Goal: Communication & Community: Answer question/provide support

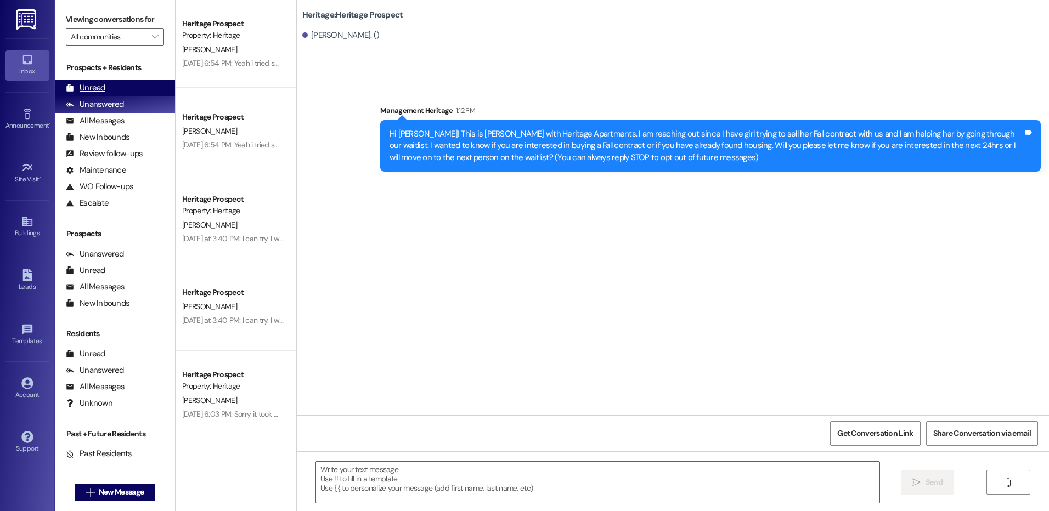
click at [131, 89] on div "Unread (0)" at bounding box center [115, 88] width 120 height 16
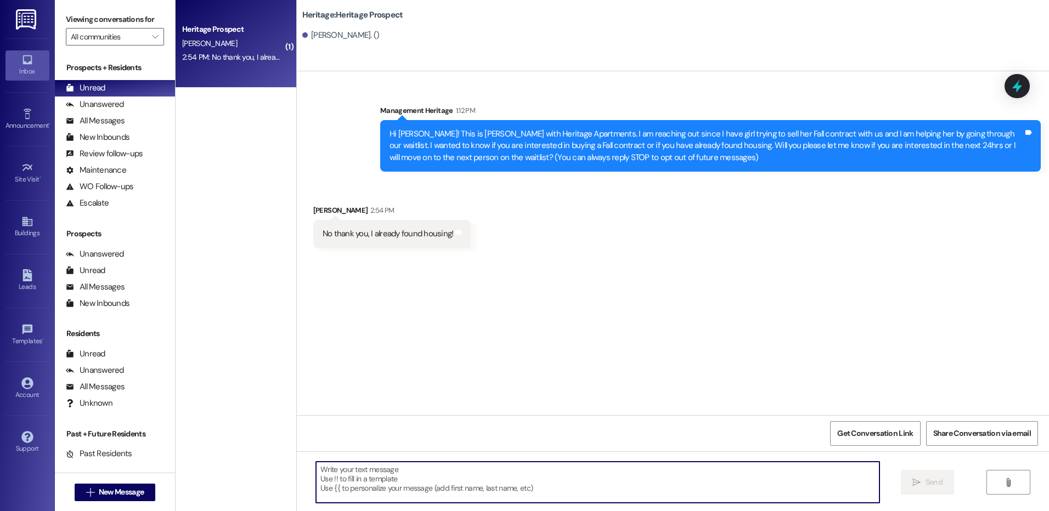
click at [375, 490] on textarea at bounding box center [597, 482] width 563 height 41
type textarea "Thank you for letting me know."
click at [502, 138] on div "Hi [PERSON_NAME]! This is [PERSON_NAME] with Heritage Apartments. I am reaching…" at bounding box center [707, 145] width 634 height 35
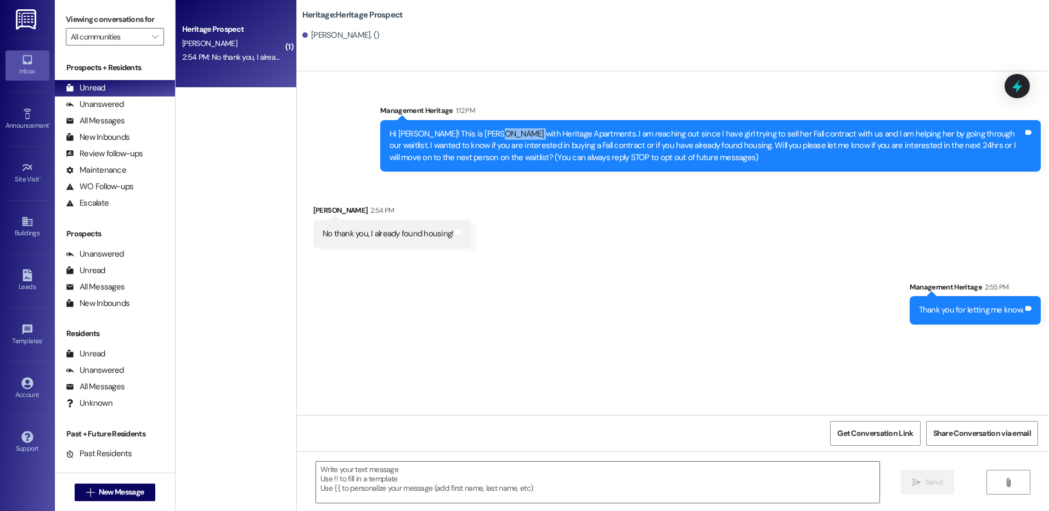
click at [501, 137] on div "Hi [PERSON_NAME]! This is [PERSON_NAME] with Heritage Apartments. I am reaching…" at bounding box center [707, 145] width 634 height 35
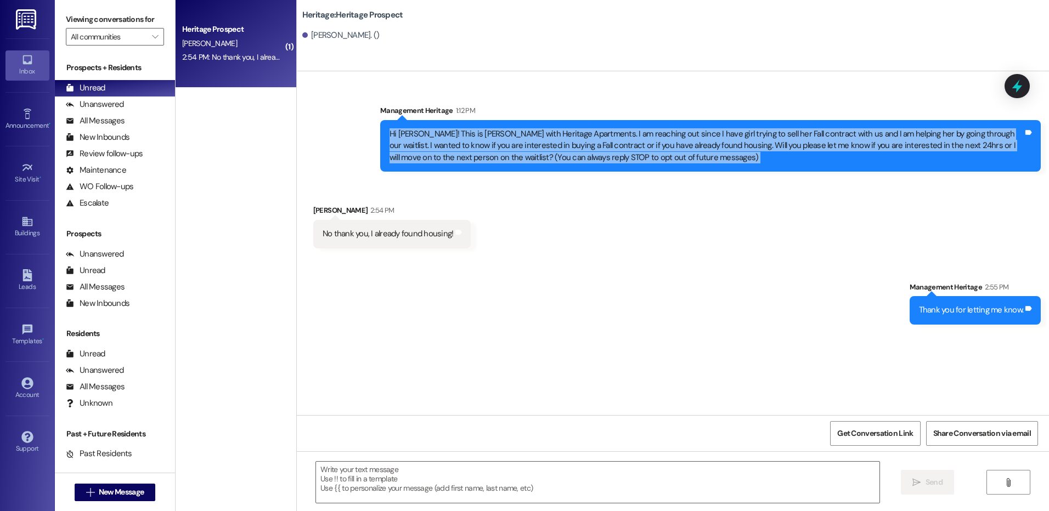
click at [501, 137] on div "Hi [PERSON_NAME]! This is [PERSON_NAME] with Heritage Apartments. I am reaching…" at bounding box center [707, 145] width 634 height 35
click at [511, 146] on div "Hi [PERSON_NAME]! This is [PERSON_NAME] with Heritage Apartments. I am reaching…" at bounding box center [707, 145] width 634 height 35
drag, startPoint x: 424, startPoint y: 158, endPoint x: 381, endPoint y: 128, distance: 51.9
click at [390, 128] on div "Hi [PERSON_NAME]! This is [PERSON_NAME] with Heritage Apartments. I am reaching…" at bounding box center [707, 145] width 634 height 35
copy div "Hi [PERSON_NAME]! This is [PERSON_NAME] with Heritage Apartments. I am reaching…"
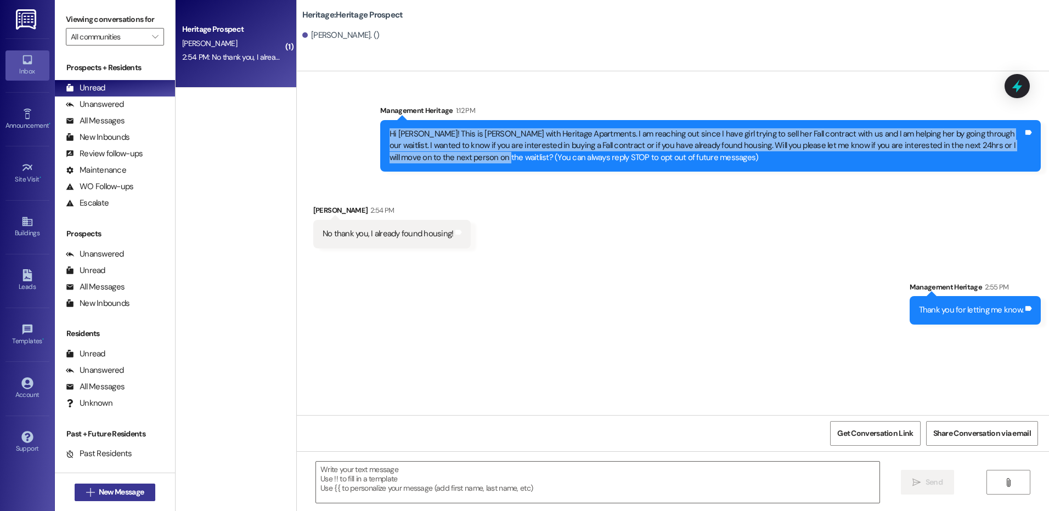
click at [106, 500] on button " New Message" at bounding box center [115, 493] width 81 height 18
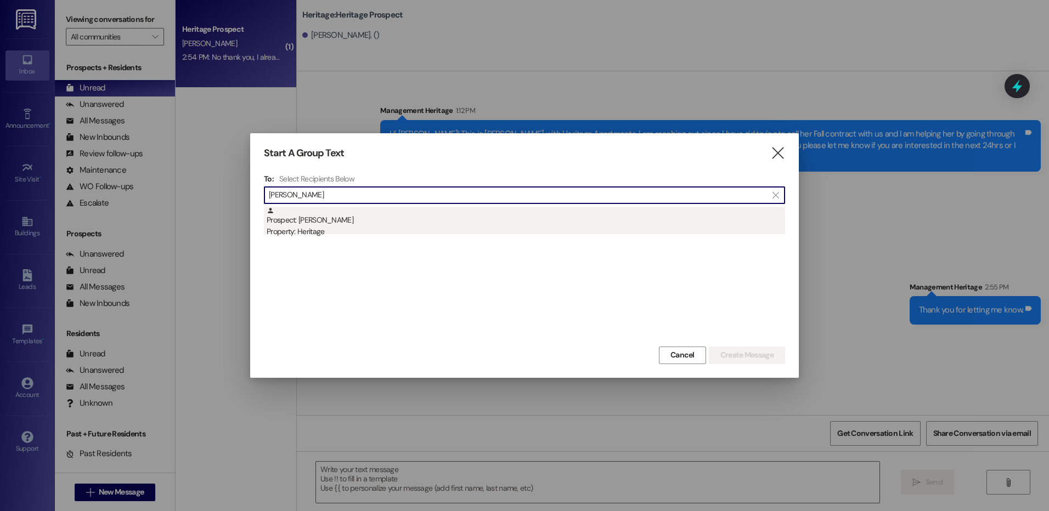
type input "[PERSON_NAME]"
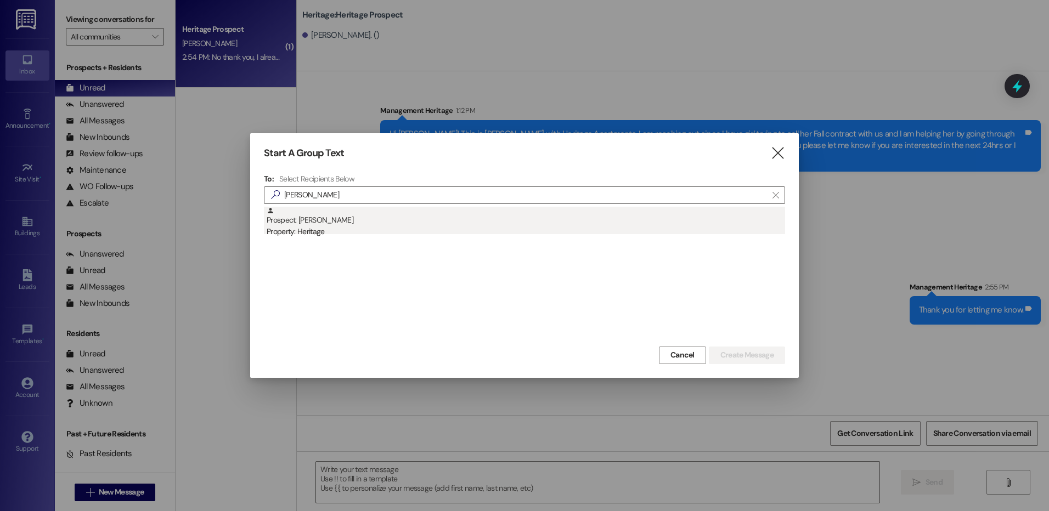
click at [404, 225] on div "Prospect: [PERSON_NAME] Property: Heritage" at bounding box center [526, 222] width 518 height 31
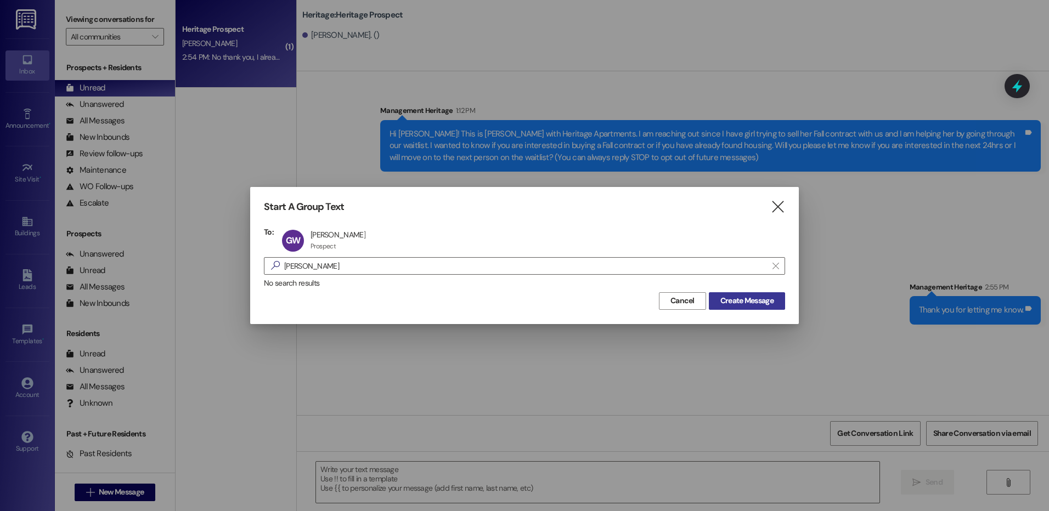
click at [730, 301] on span "Create Message" at bounding box center [746, 301] width 53 height 12
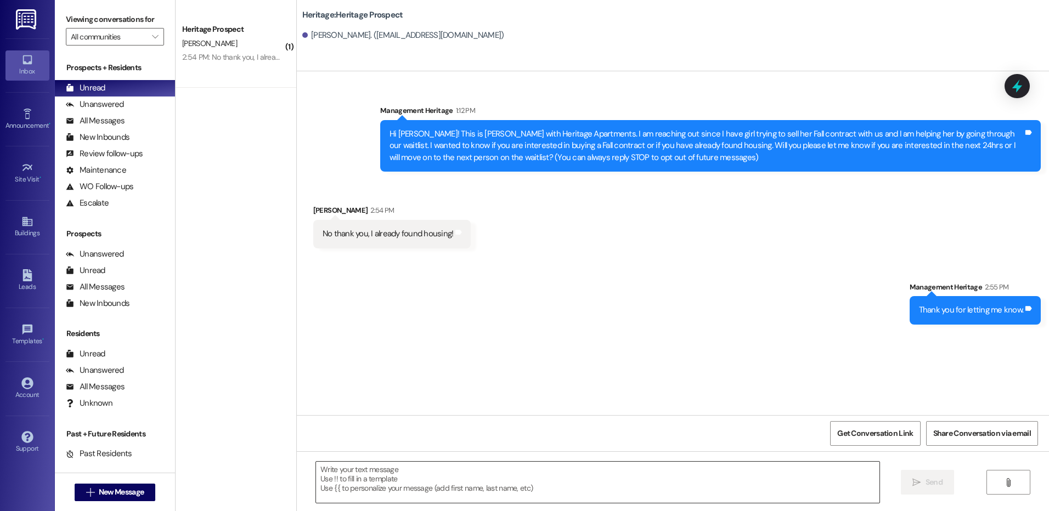
scroll to position [10, 0]
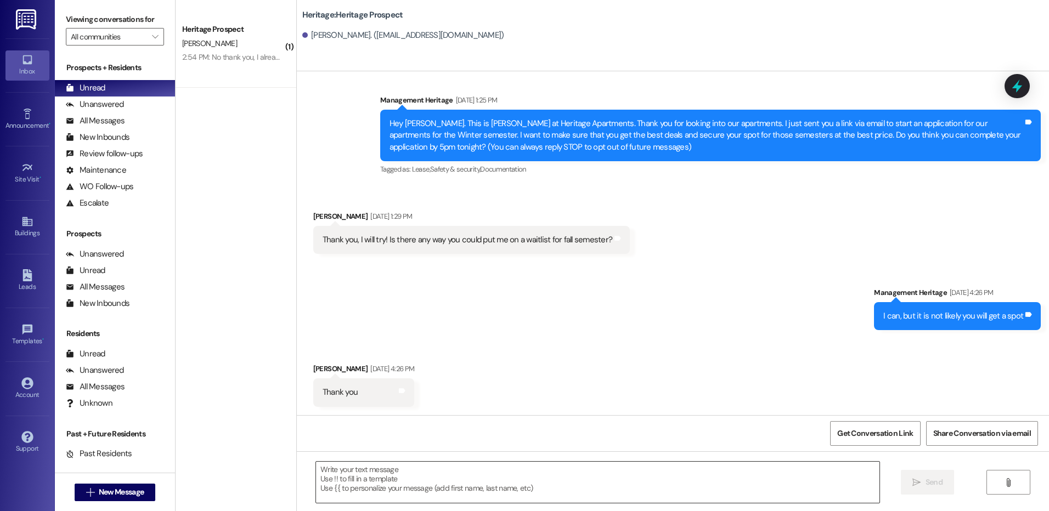
click at [409, 486] on textarea at bounding box center [597, 482] width 563 height 41
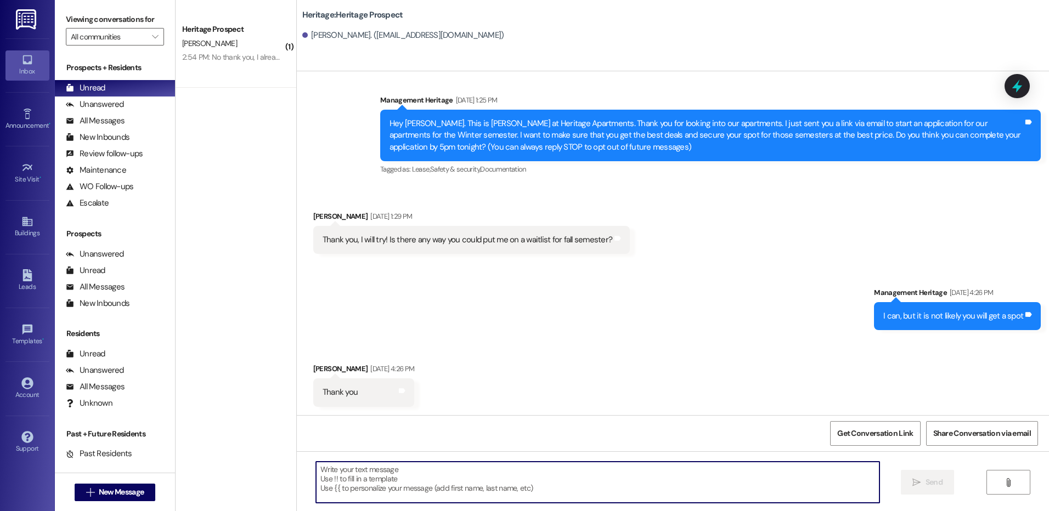
paste textarea "Hi [PERSON_NAME]! This is [PERSON_NAME] with Heritage Apartments. I am reaching…"
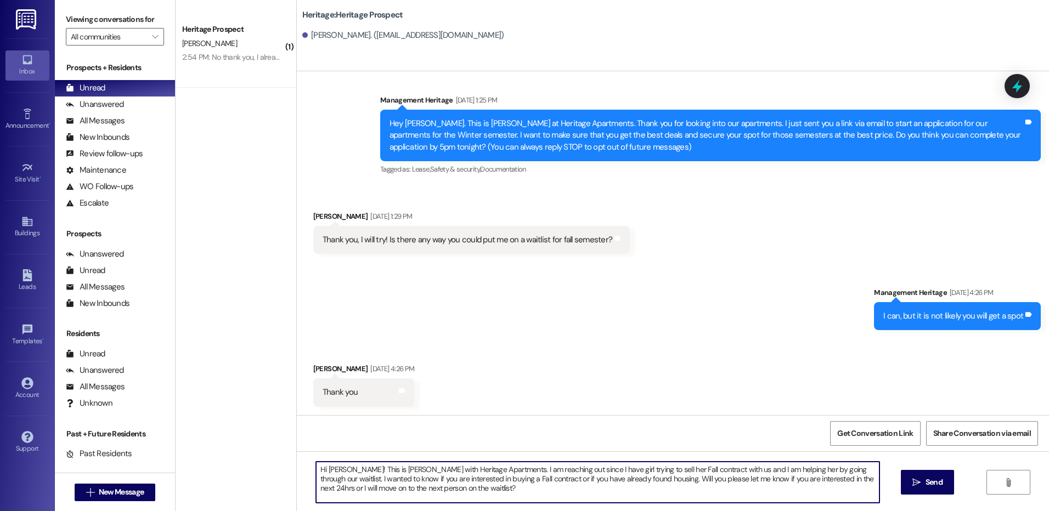
click at [323, 464] on textarea "Hi [PERSON_NAME]! This is [PERSON_NAME] with Heritage Apartments. I am reaching…" at bounding box center [597, 482] width 563 height 41
type textarea "Hi [PERSON_NAME]! This is [PERSON_NAME] with Heritage Apartments. I am reaching…"
click at [901, 480] on button " Send" at bounding box center [927, 482] width 53 height 25
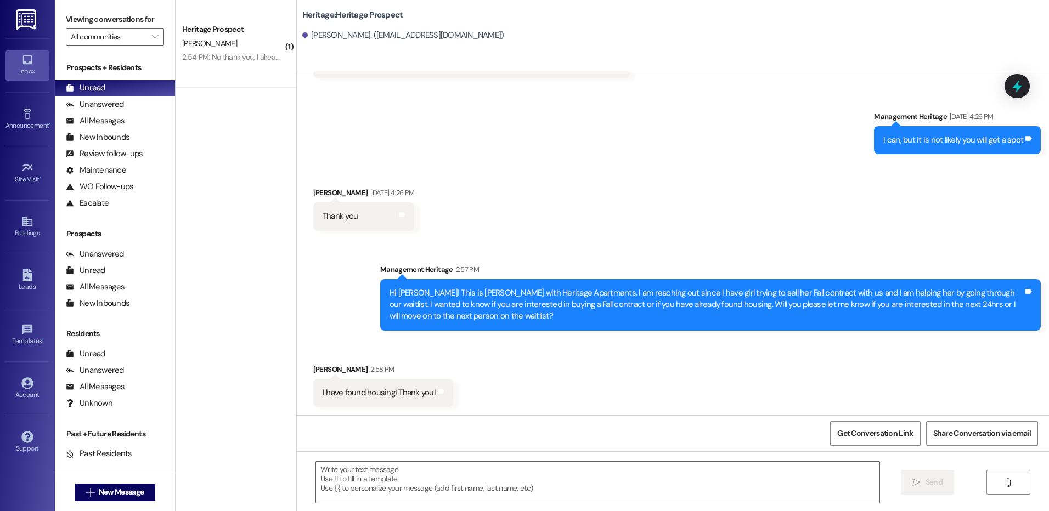
scroll to position [187, 0]
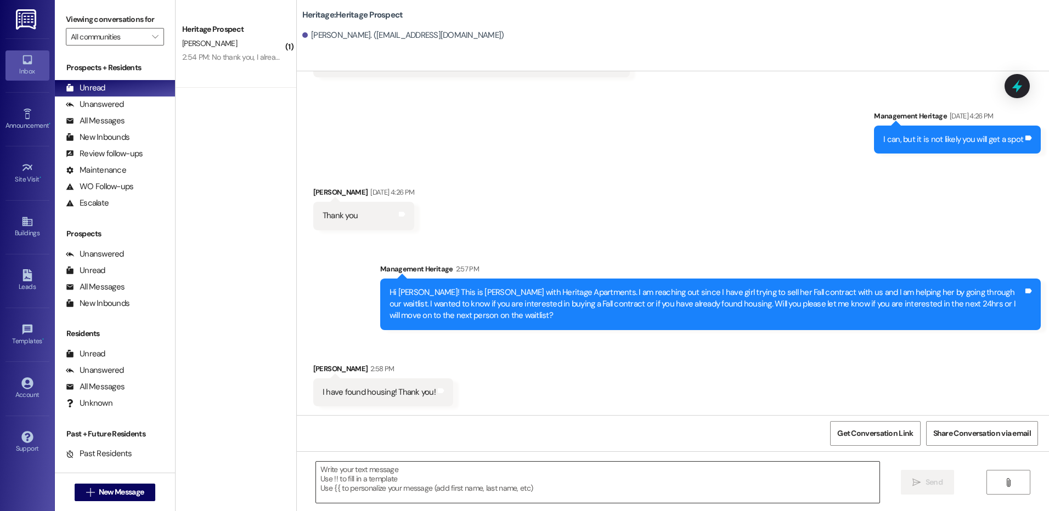
drag, startPoint x: 404, startPoint y: 456, endPoint x: 404, endPoint y: 463, distance: 6.6
click at [404, 462] on div " Send " at bounding box center [673, 493] width 752 height 82
click at [404, 471] on textarea at bounding box center [597, 482] width 563 height 41
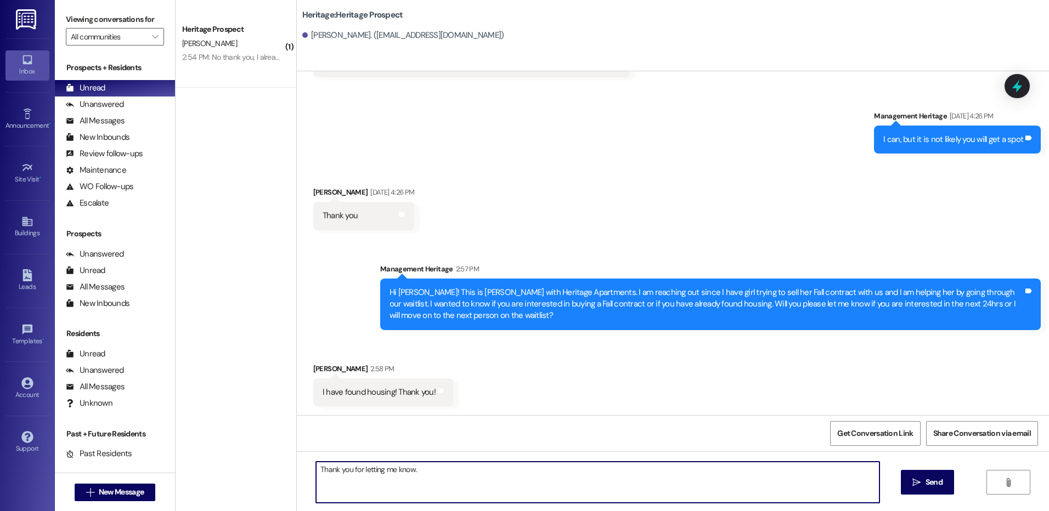
type textarea "Thank you for letting me know."
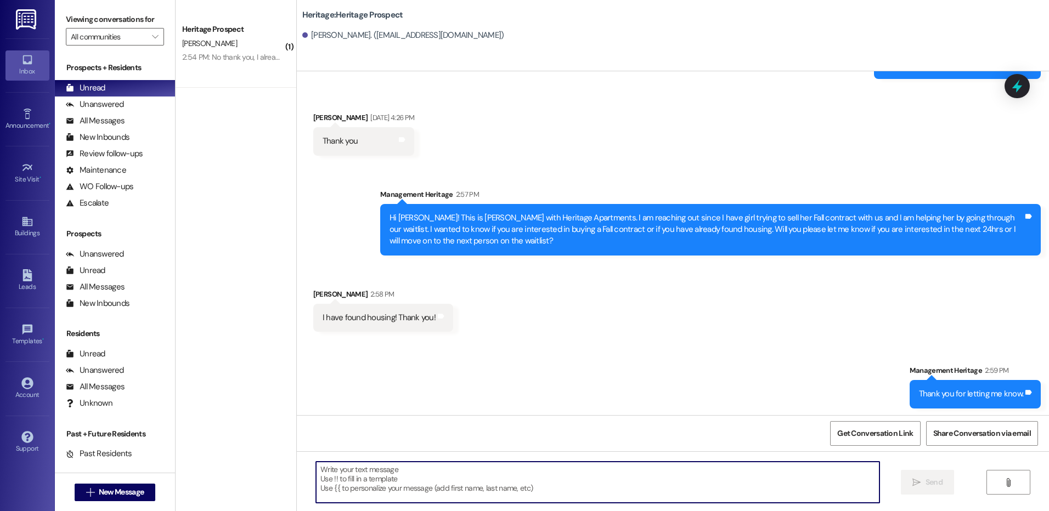
scroll to position [264, 0]
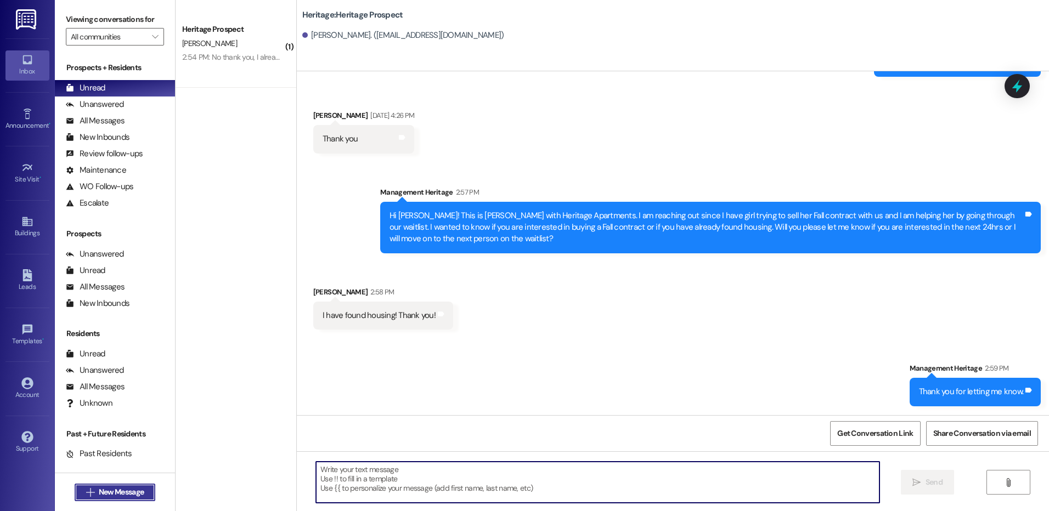
click at [86, 489] on icon "" at bounding box center [90, 492] width 8 height 9
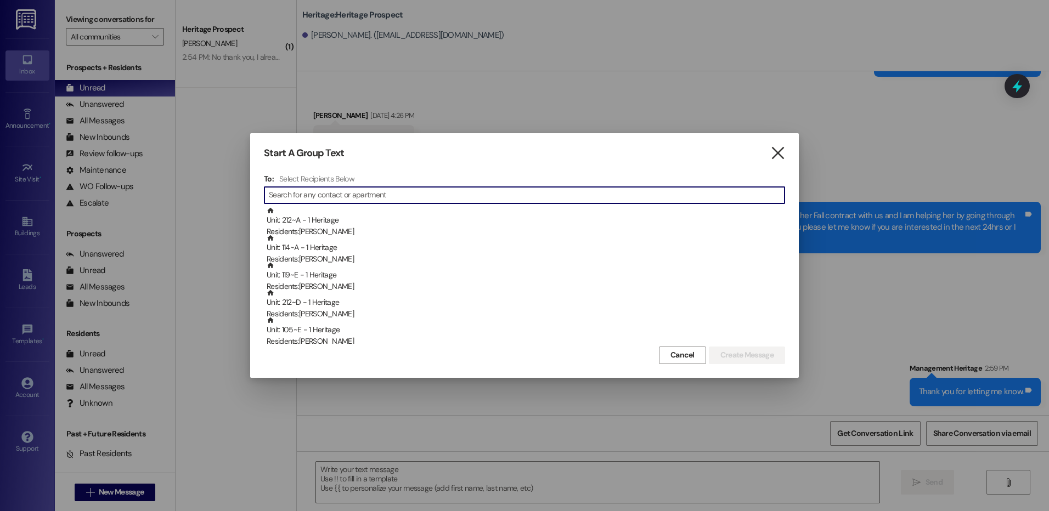
click at [778, 159] on icon "" at bounding box center [777, 154] width 15 height 12
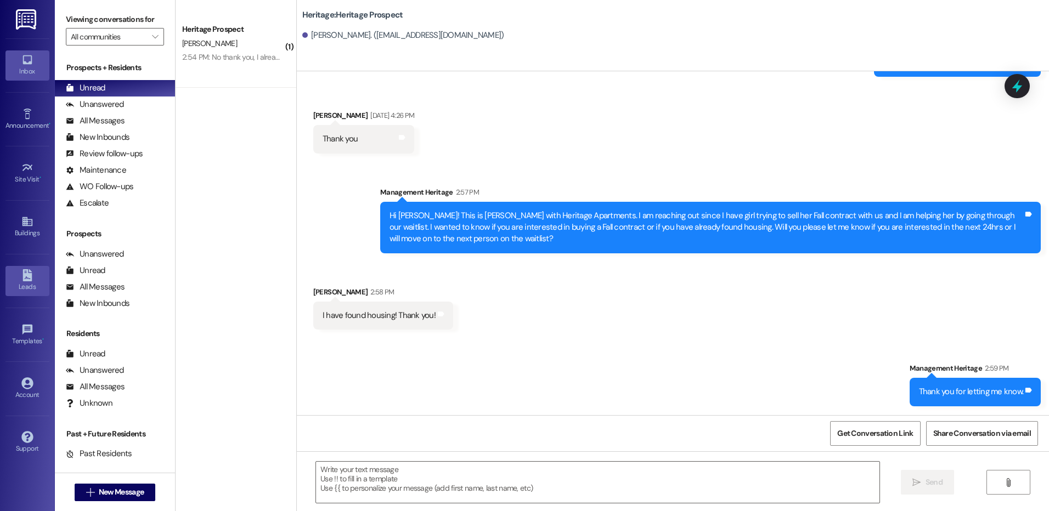
drag, startPoint x: 24, startPoint y: 286, endPoint x: 33, endPoint y: 281, distance: 10.8
click at [24, 286] on div "Leads" at bounding box center [27, 286] width 55 height 11
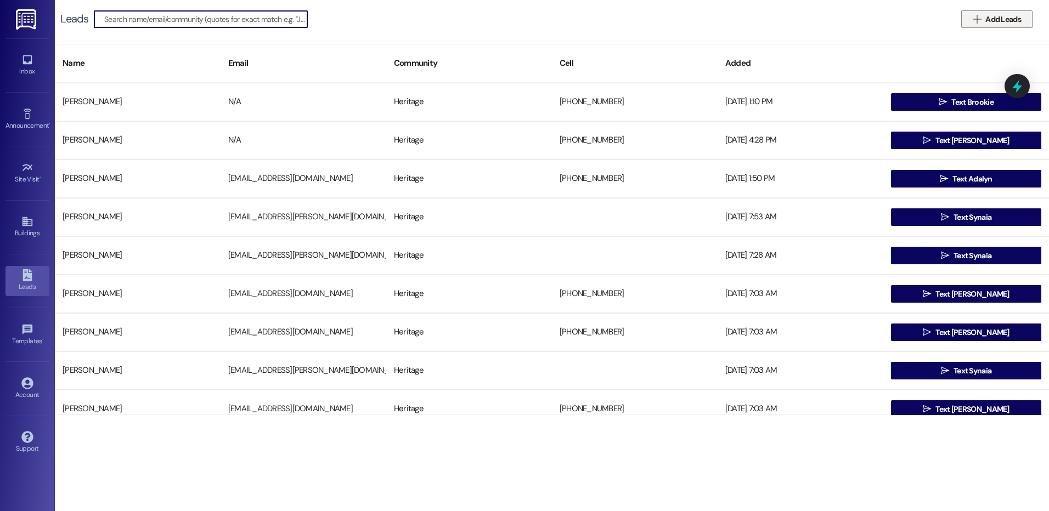
click at [999, 18] on span "Add Leads" at bounding box center [1003, 20] width 36 height 12
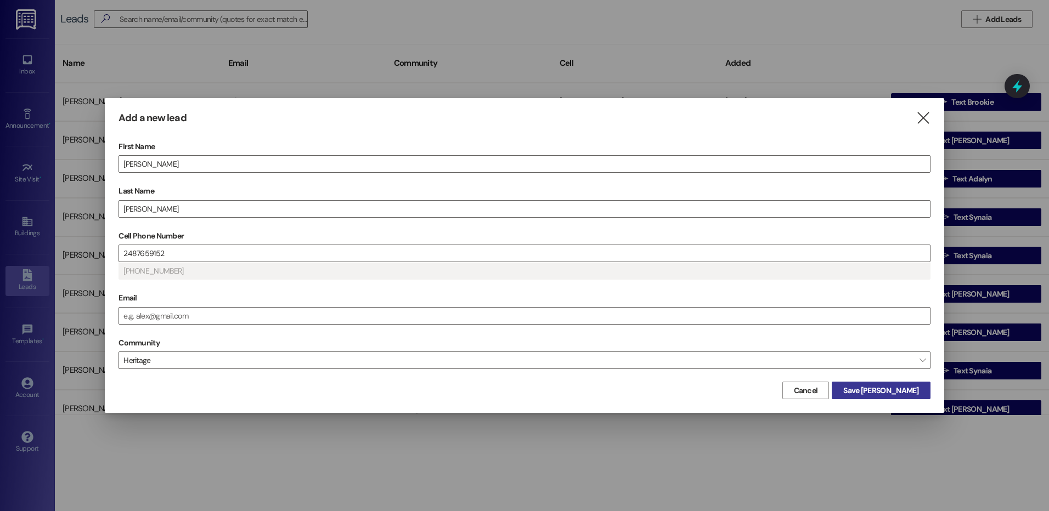
click at [910, 399] on button "Save [PERSON_NAME]" at bounding box center [881, 391] width 98 height 18
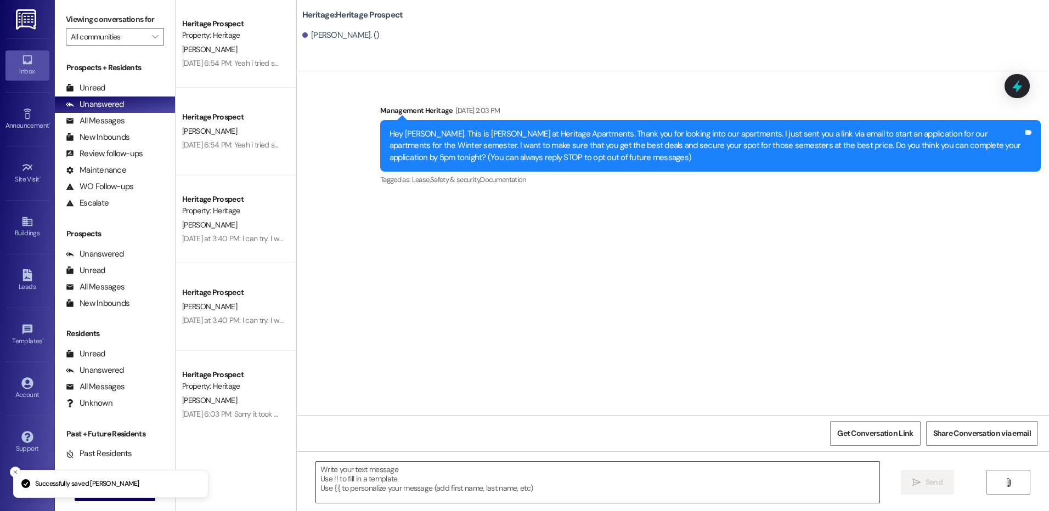
click at [408, 488] on textarea at bounding box center [597, 482] width 563 height 41
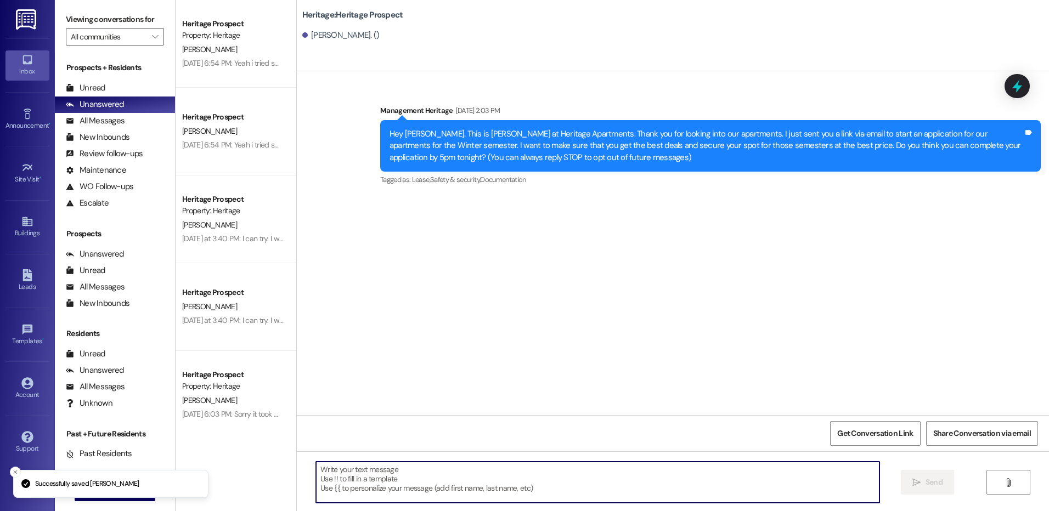
paste textarea "Hi [PERSON_NAME]! This is [PERSON_NAME] with Heritage Apartments. I am reaching…"
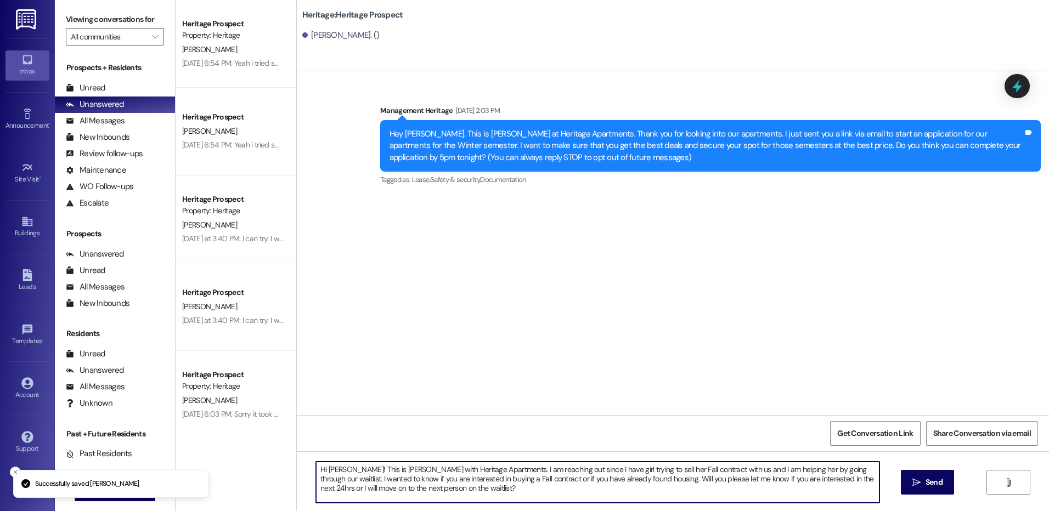
click at [333, 471] on textarea "Hi [PERSON_NAME]! This is [PERSON_NAME] with Heritage Apartments. I am reaching…" at bounding box center [597, 482] width 563 height 41
type textarea "Hi [PERSON_NAME]! This is [PERSON_NAME] with Heritage Apartments. I am reaching…"
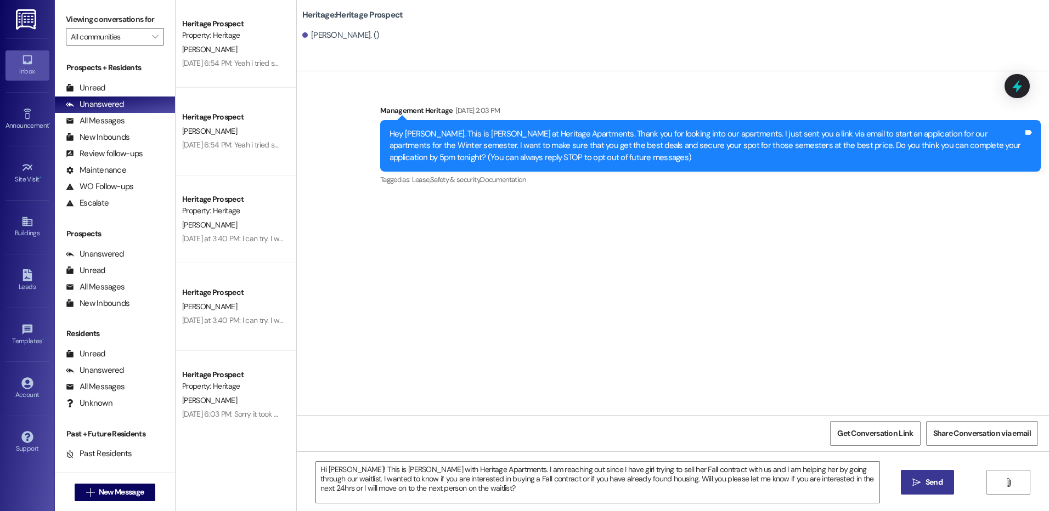
click at [913, 483] on icon "" at bounding box center [916, 482] width 8 height 9
